Goal: Task Accomplishment & Management: Use online tool/utility

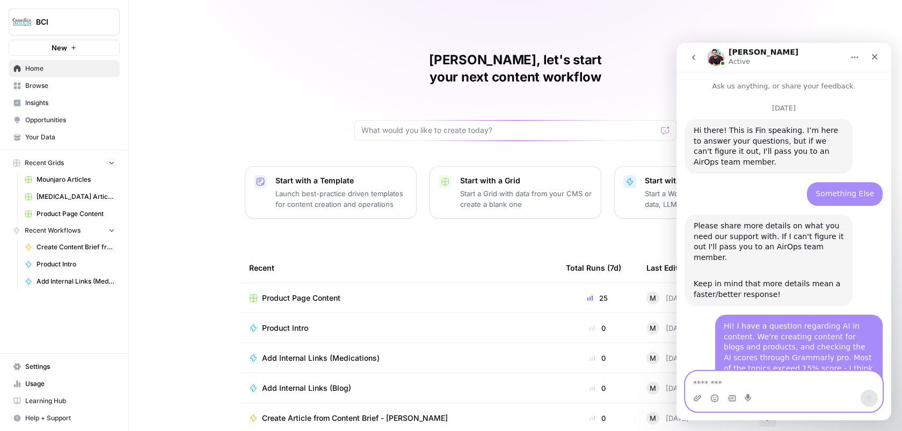
scroll to position [1716, 0]
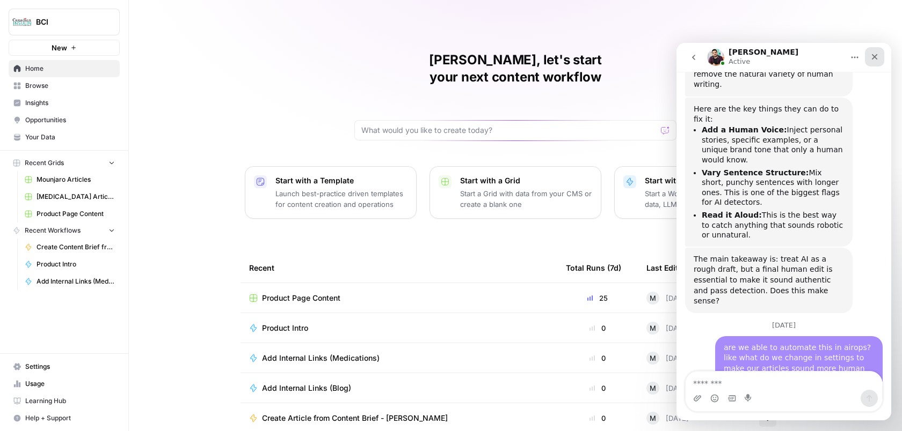
click at [877, 53] on icon "Close" at bounding box center [874, 57] width 9 height 9
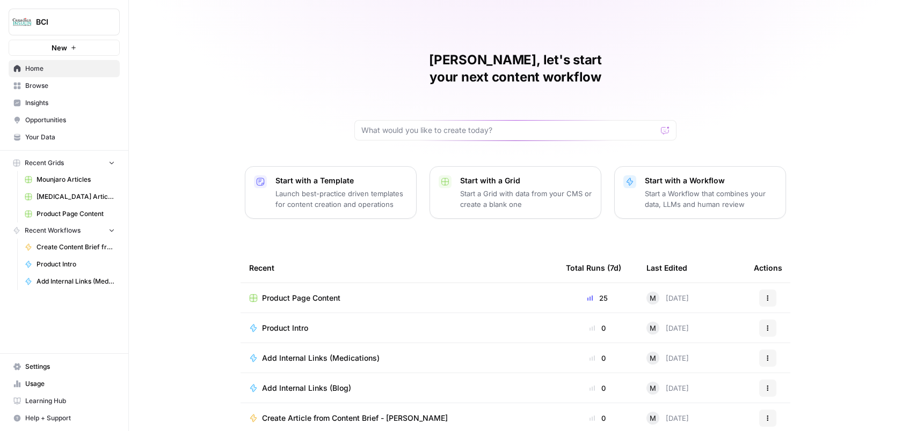
click at [328, 293] on span "Product Page Content" at bounding box center [301, 298] width 78 height 11
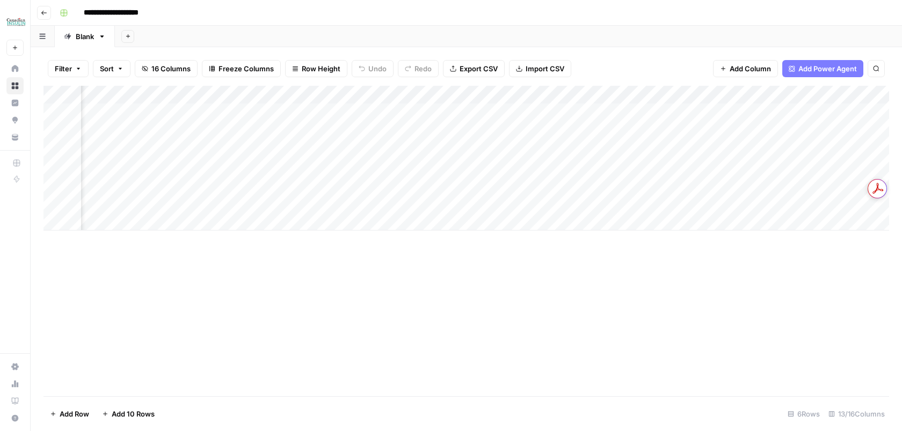
scroll to position [0, 302]
click at [643, 113] on div "Add Column" at bounding box center [465, 158] width 845 height 145
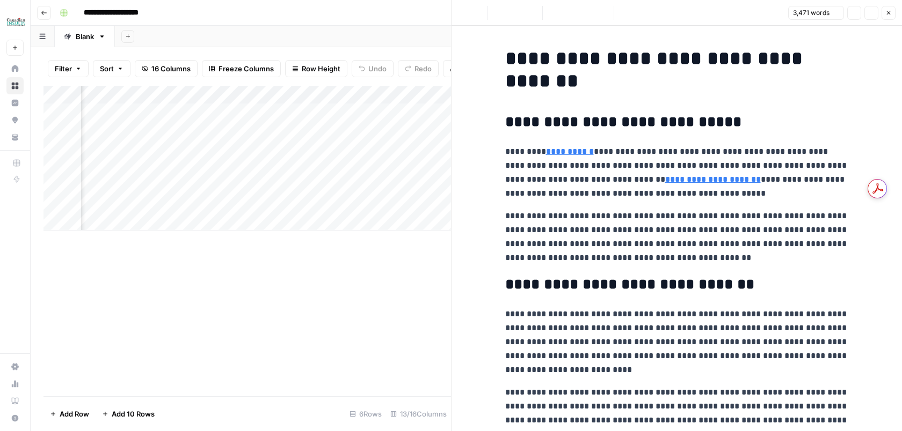
click at [728, 151] on p "**********" at bounding box center [676, 173] width 343 height 56
click at [849, 18] on button "Copy" at bounding box center [854, 13] width 14 height 14
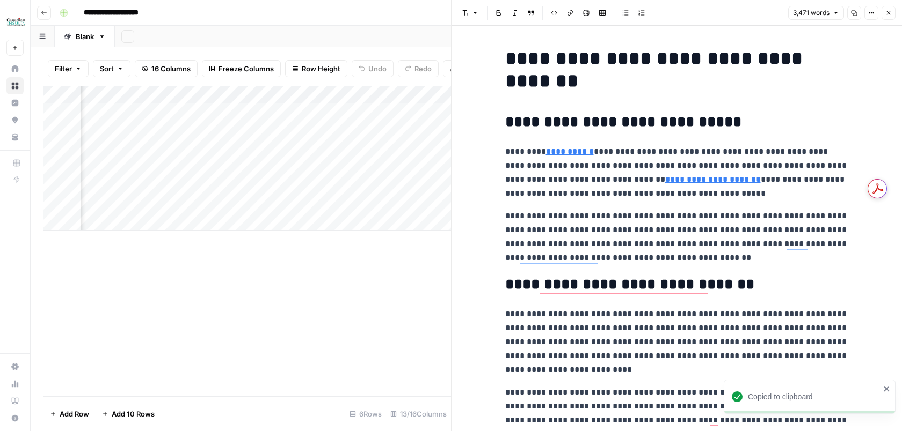
click at [893, 13] on button "Close" at bounding box center [888, 13] width 14 height 14
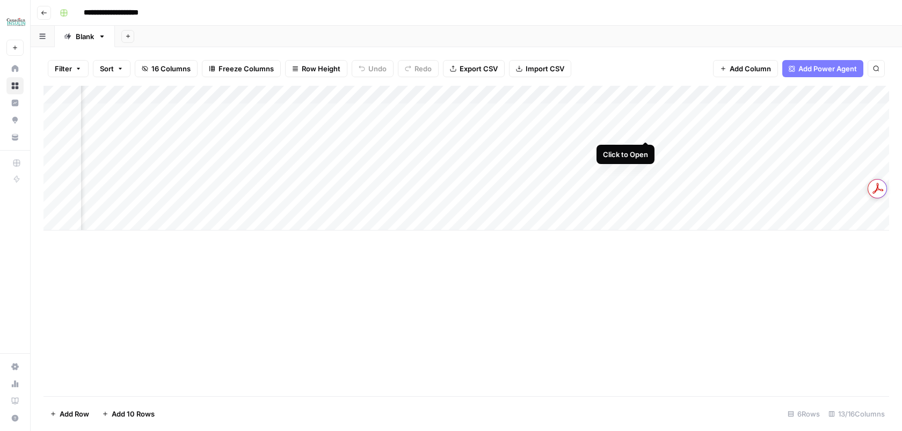
click at [647, 131] on div "Add Column" at bounding box center [465, 158] width 845 height 145
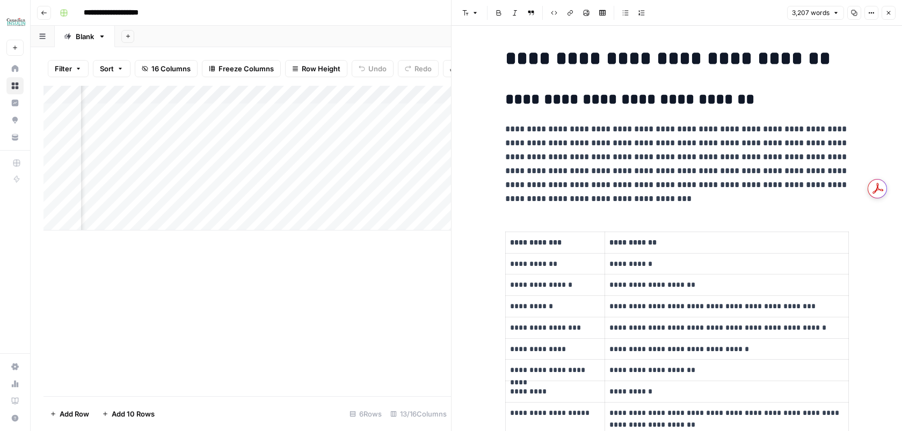
click at [851, 16] on icon "button" at bounding box center [854, 13] width 6 height 6
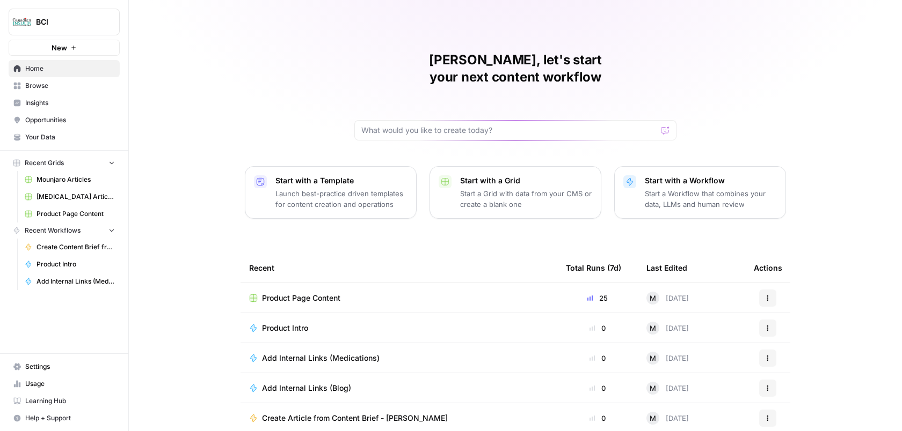
click at [333, 293] on span "Product Page Content" at bounding box center [301, 298] width 78 height 11
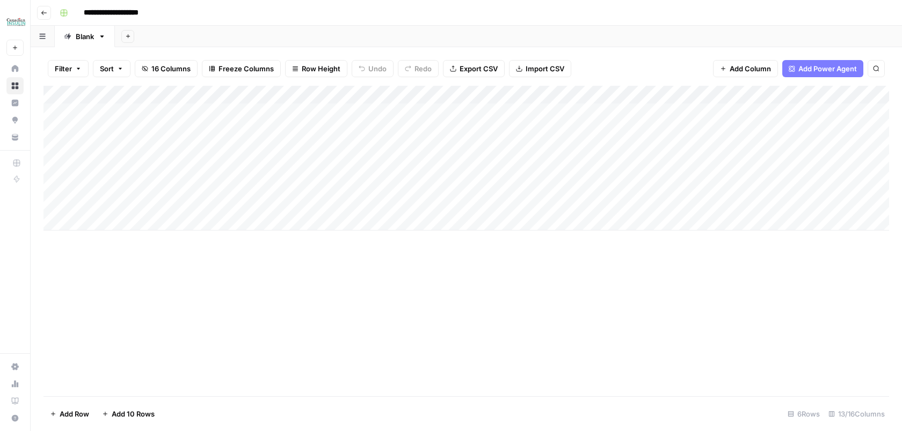
click at [349, 97] on div "Add Column" at bounding box center [465, 158] width 845 height 145
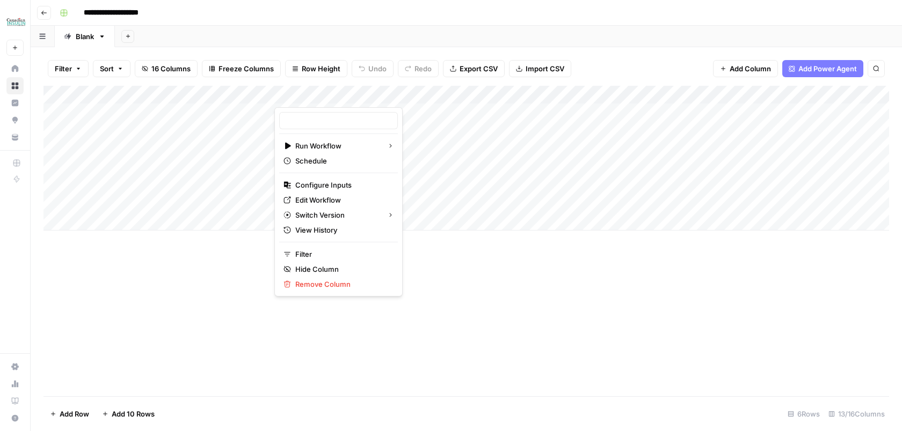
type input "Product Content"
click at [331, 199] on span "Edit Workflow" at bounding box center [342, 200] width 94 height 11
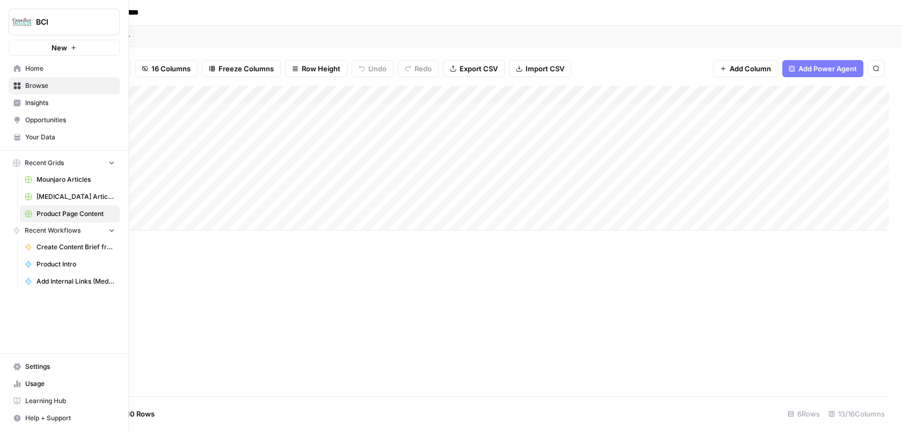
click at [20, 412] on button "Help + Support" at bounding box center [64, 418] width 111 height 17
click at [163, 418] on span "Chat & Support" at bounding box center [179, 414] width 72 height 10
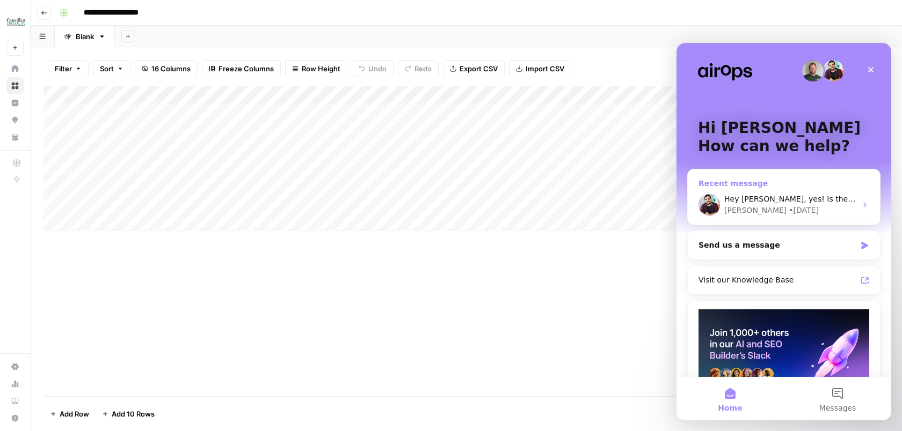
click at [792, 188] on div "Hey Maria, yes! Is the current workflow you're using a workflow that you built,…" at bounding box center [783, 205] width 192 height 40
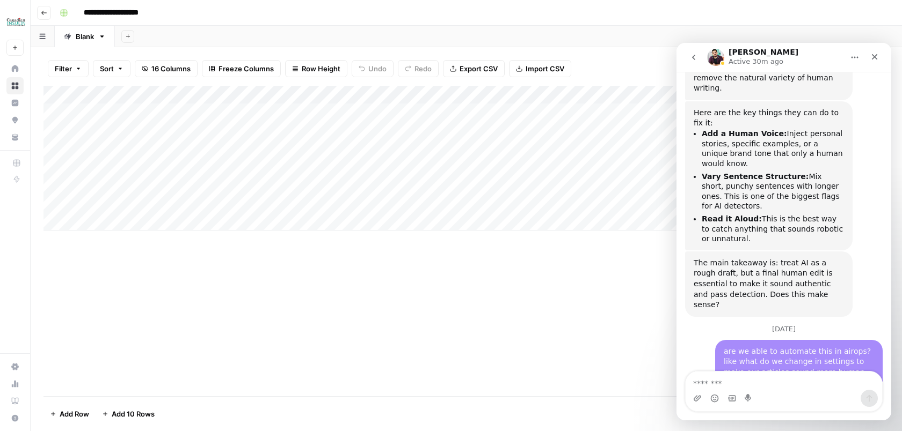
scroll to position [1716, 0]
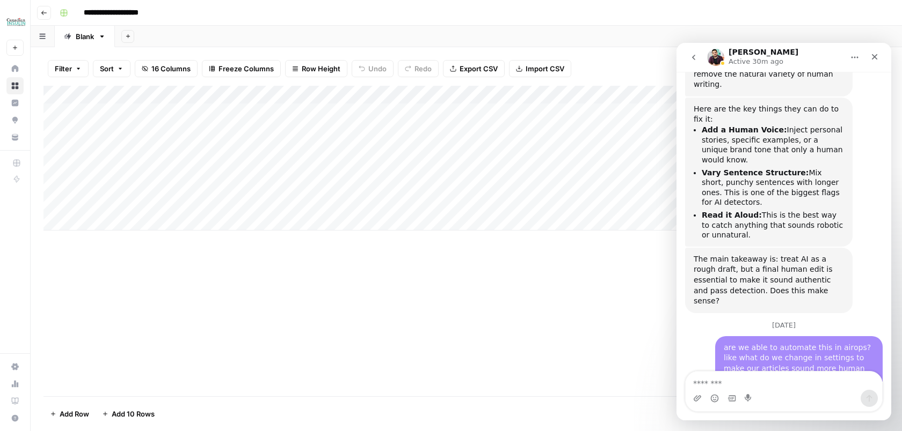
click at [743, 382] on textarea "Message…" at bounding box center [783, 381] width 196 height 18
type textarea "*********"
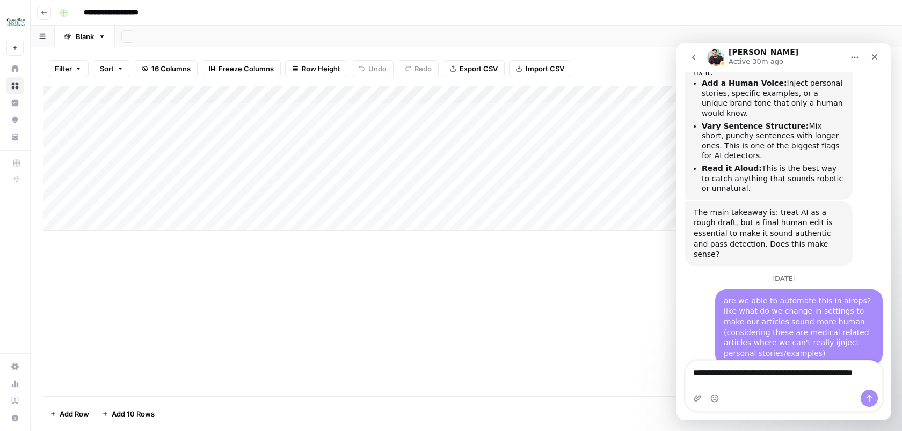
scroll to position [1774, 0]
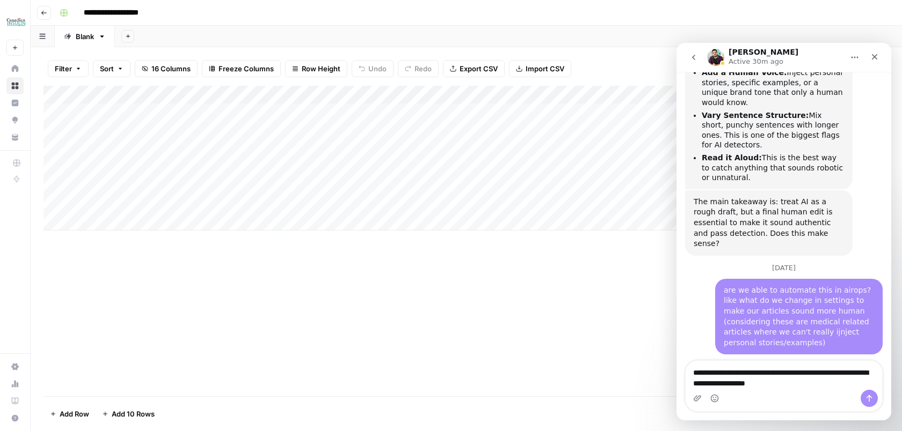
type textarea "**********"
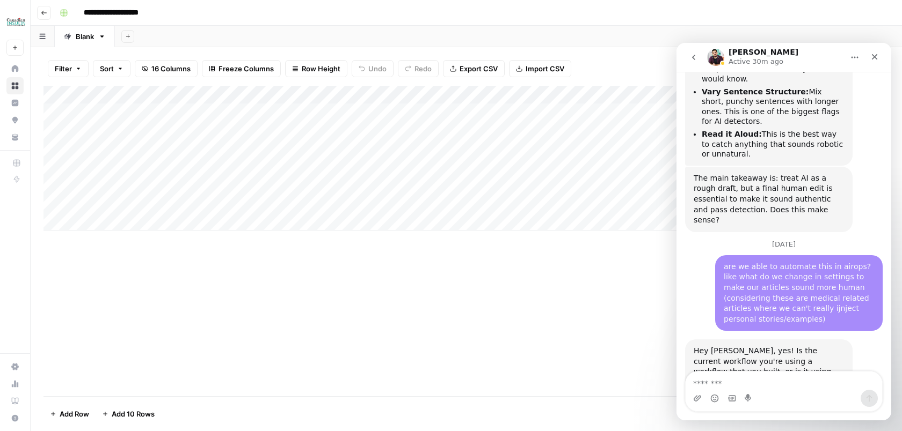
scroll to position [1798, 0]
click at [616, 356] on div "Add Column" at bounding box center [465, 241] width 845 height 311
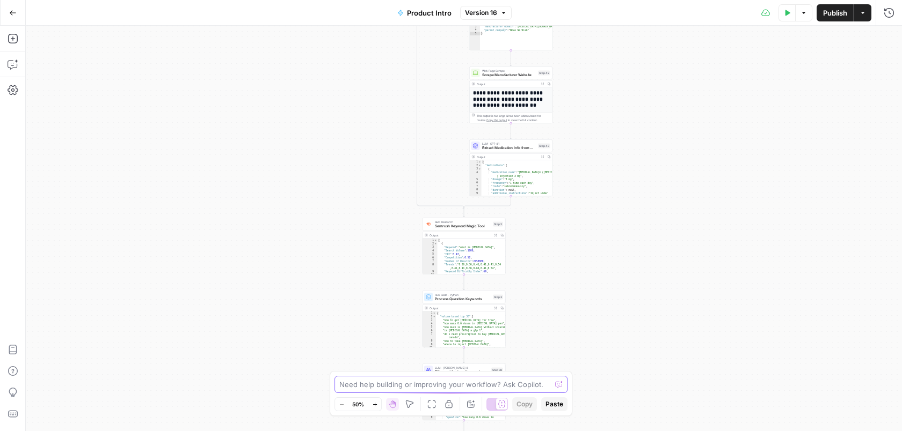
click at [442, 383] on textarea at bounding box center [444, 384] width 211 height 11
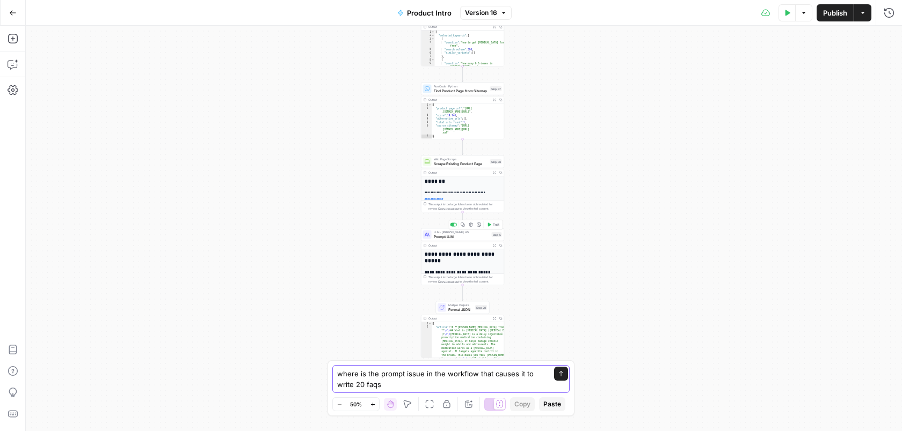
type textarea "where is the prompt issue in the workflow that causes it to write 20 faqs"
click at [452, 236] on span "Prompt LLM" at bounding box center [462, 236] width 56 height 5
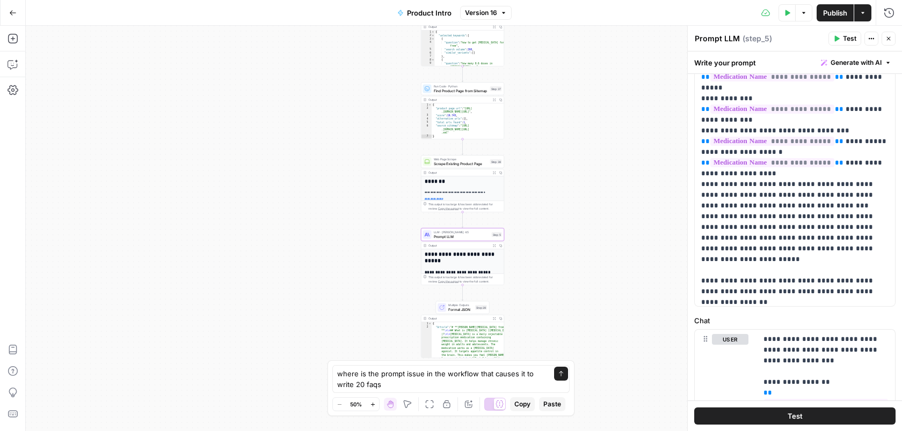
scroll to position [4433, 0]
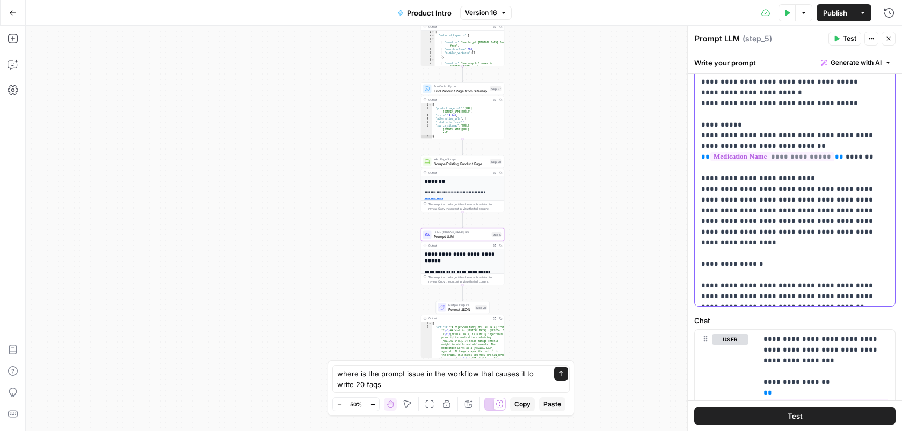
drag, startPoint x: 841, startPoint y: 202, endPoint x: 702, endPoint y: 176, distance: 141.5
click at [437, 11] on span "Product Intro" at bounding box center [437, 13] width 45 height 11
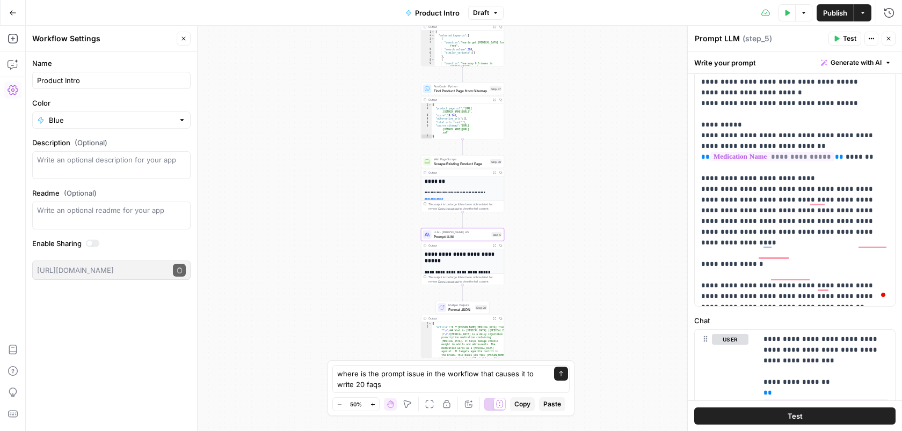
click at [126, 86] on div "Product Intro" at bounding box center [111, 80] width 158 height 17
click at [523, 148] on div "true false Workflow Input Settings Inputs Power Agent Analyze SERP for Target K…" at bounding box center [464, 229] width 876 height 406
click at [363, 383] on textarea "where is the prompt issue in the workflow that causes it to write 20 faqs" at bounding box center [440, 379] width 206 height 21
click at [354, 383] on textarea "where is the prompt issue in the workflow that causes it to write 20 faqs" at bounding box center [440, 379] width 206 height 21
type textarea "where is the prompt issue in the workflow that causes it to write more than 20 …"
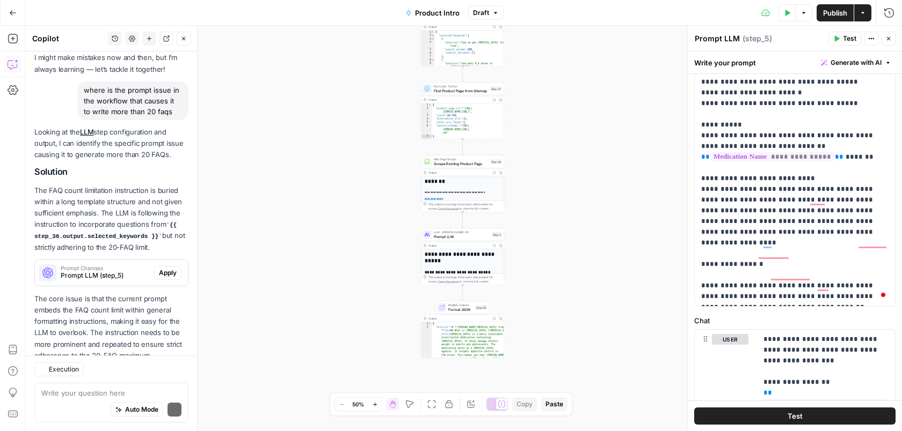
scroll to position [87, 0]
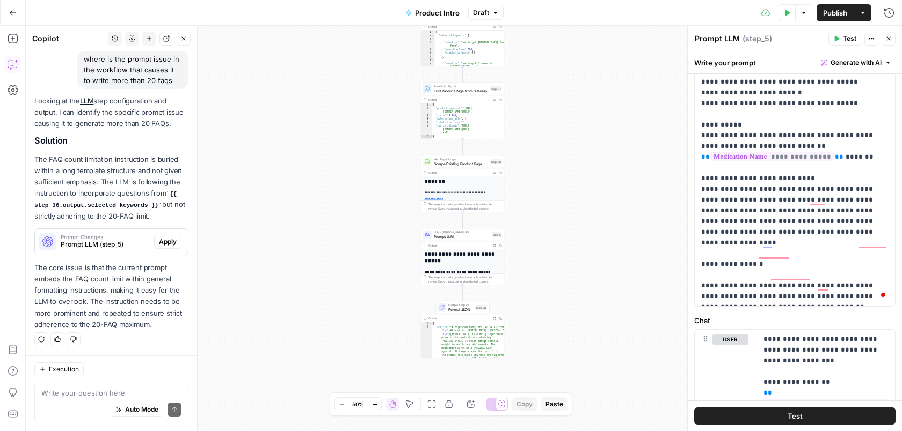
click at [390, 284] on div "true false Workflow Input Settings Inputs Power Agent Analyze SERP for Target K…" at bounding box center [464, 229] width 876 height 406
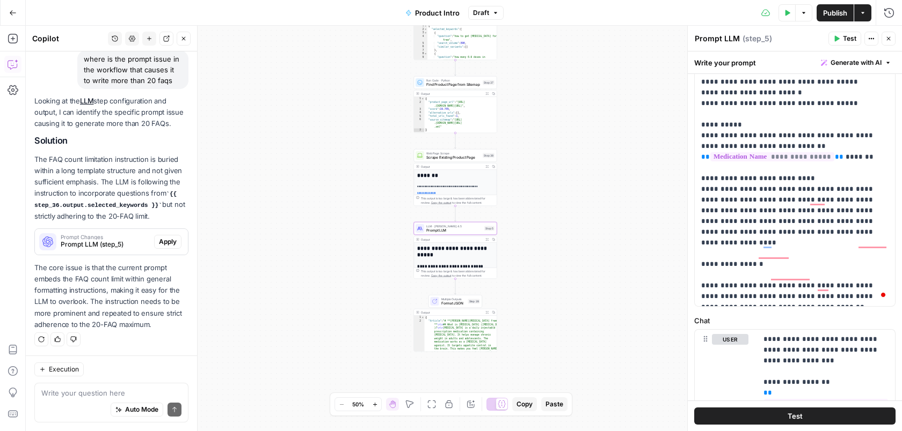
click at [115, 240] on span "Prompt LLM (step_5)" at bounding box center [105, 245] width 89 height 10
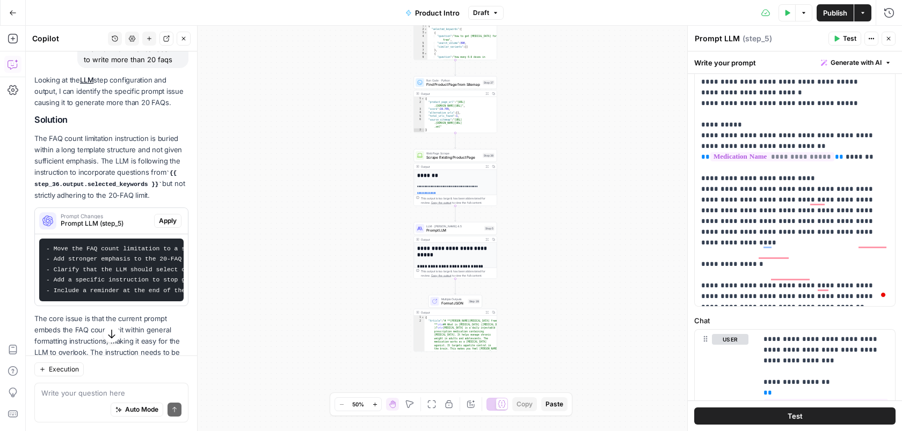
scroll to position [143, 0]
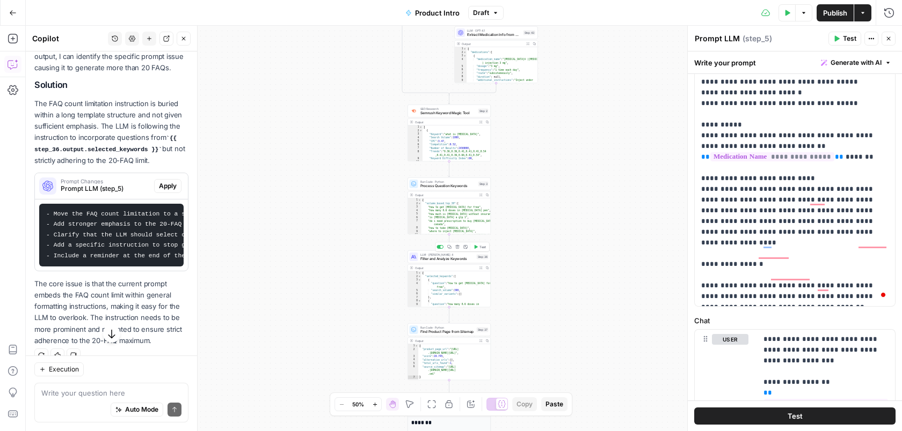
click at [457, 261] on div "LLM · [PERSON_NAME] 4 Filter and Analyze Keywords Step 36 Copy step Delete step…" at bounding box center [448, 257] width 83 height 13
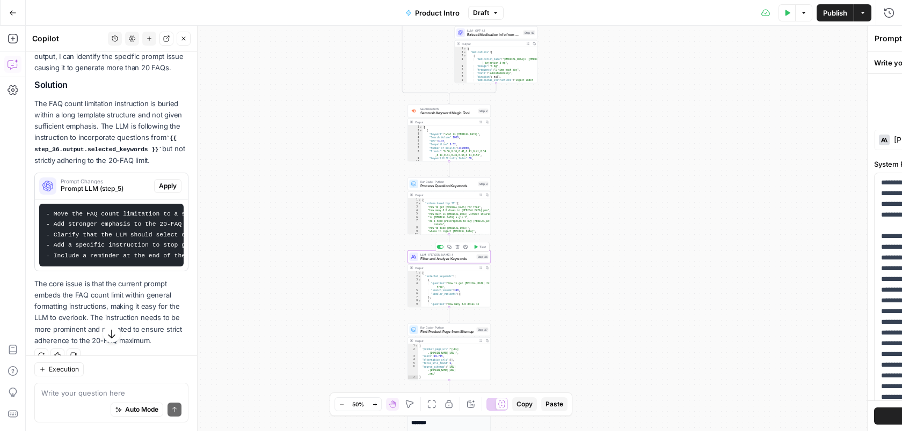
type textarea "Filter and Analyze Keywords"
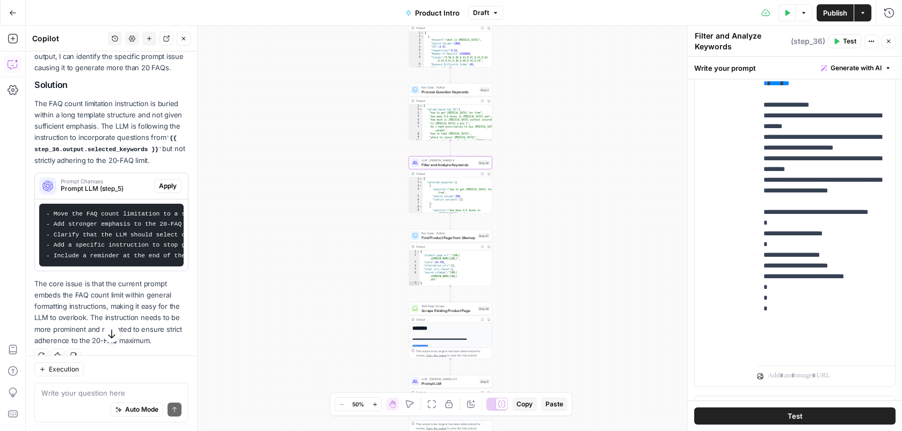
scroll to position [631, 0]
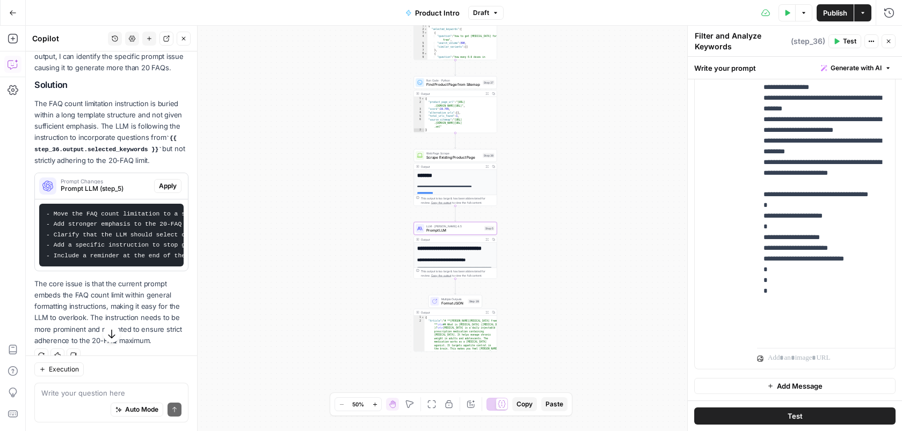
click at [168, 187] on span "Apply" at bounding box center [168, 186] width 18 height 10
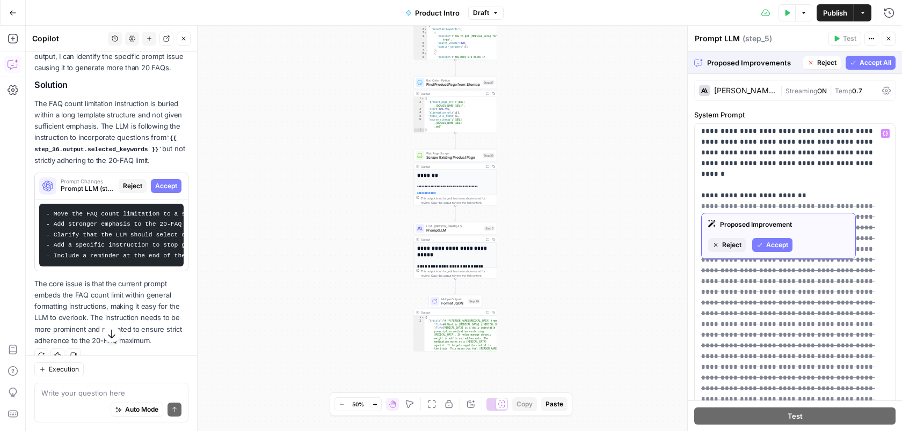
scroll to position [3063, 0]
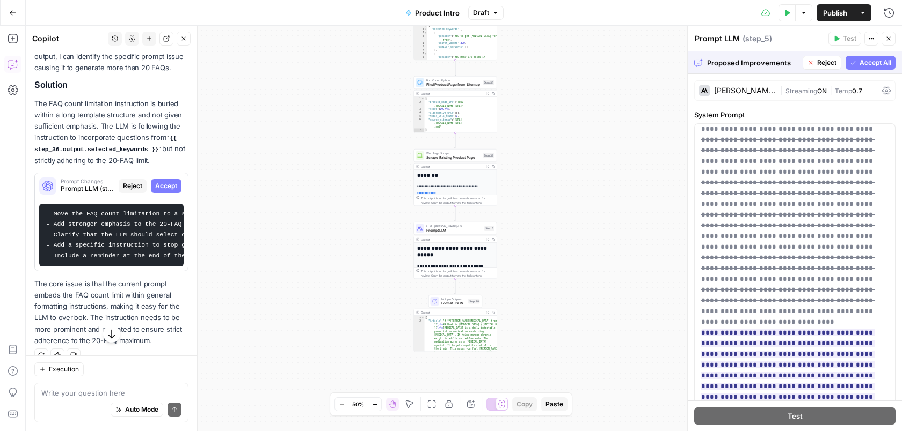
click at [861, 65] on span "Accept All" at bounding box center [875, 63] width 32 height 10
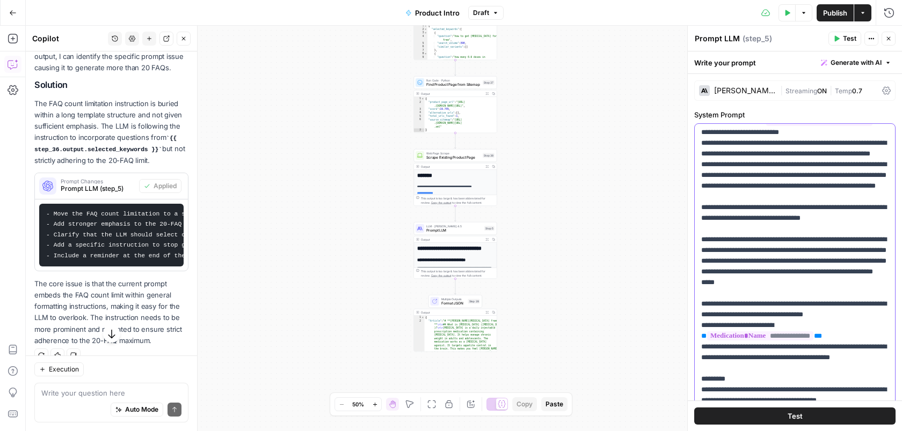
scroll to position [2877, 0]
click at [830, 20] on button "Publish" at bounding box center [834, 12] width 37 height 17
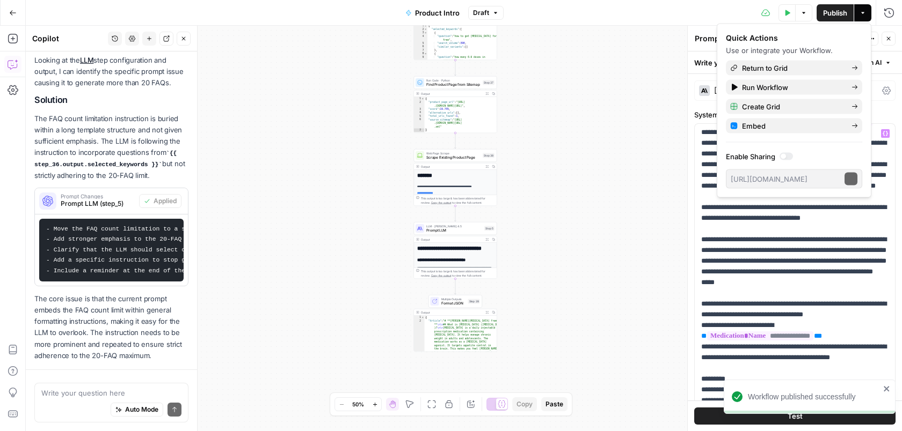
scroll to position [176, 0]
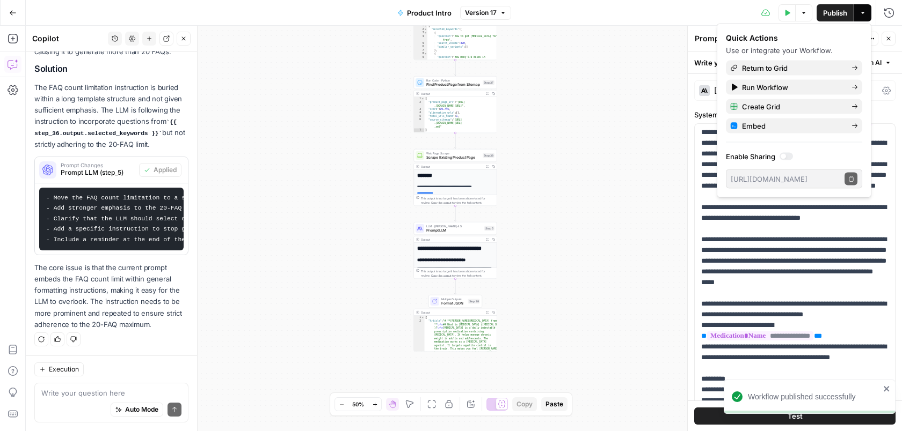
click at [670, 219] on div "true false Workflow Input Settings Inputs Power Agent Analyze SERP for Target K…" at bounding box center [464, 229] width 876 height 406
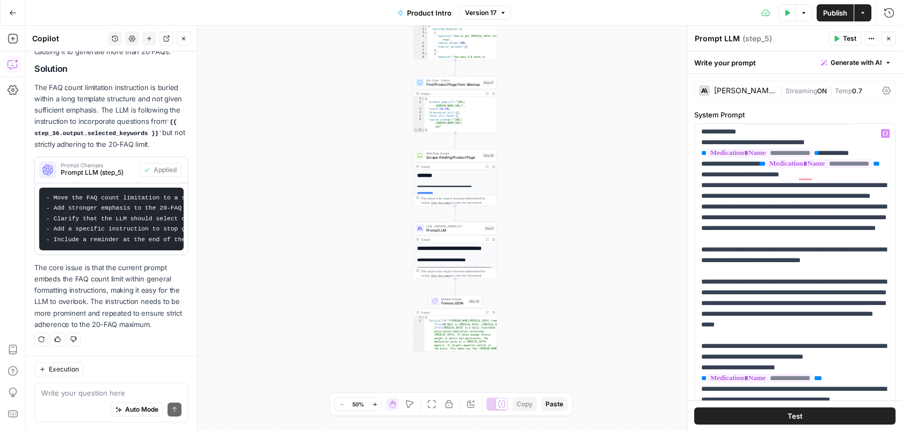
scroll to position [2833, 0]
